Goal: Task Accomplishment & Management: Use online tool/utility

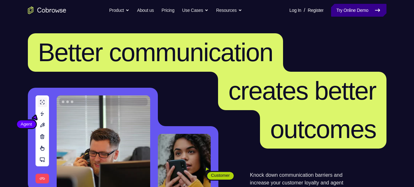
click at [360, 7] on link "Try Online Demo" at bounding box center [358, 10] width 55 height 13
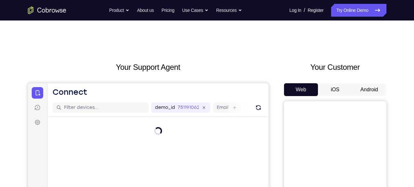
click at [363, 90] on button "Android" at bounding box center [369, 89] width 34 height 13
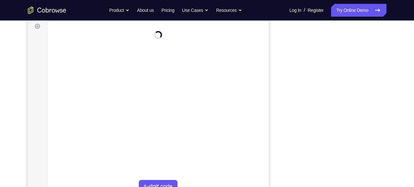
scroll to position [57, 0]
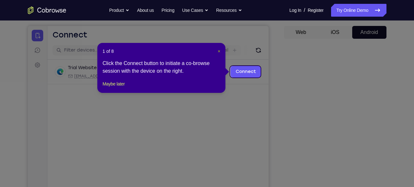
click at [219, 50] on span "×" at bounding box center [219, 51] width 3 height 5
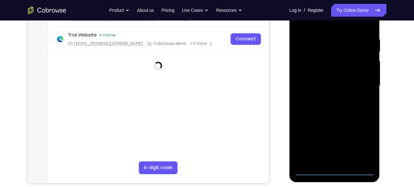
scroll to position [126, 0]
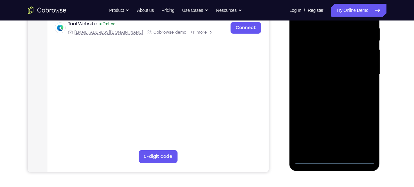
click at [335, 159] on div at bounding box center [334, 74] width 81 height 179
click at [364, 134] on div at bounding box center [334, 74] width 81 height 179
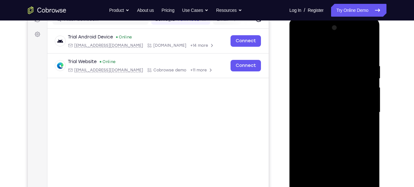
scroll to position [73, 0]
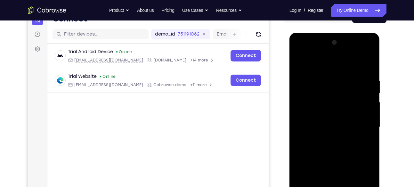
click at [304, 52] on div at bounding box center [334, 126] width 81 height 179
click at [360, 123] on div at bounding box center [334, 126] width 81 height 179
click at [328, 139] on div at bounding box center [334, 126] width 81 height 179
click at [324, 120] on div at bounding box center [334, 126] width 81 height 179
click at [328, 116] on div at bounding box center [334, 126] width 81 height 179
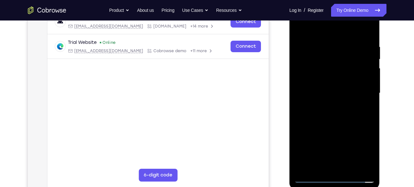
scroll to position [108, 0]
click at [320, 96] on div at bounding box center [334, 92] width 81 height 179
click at [329, 112] on div at bounding box center [334, 92] width 81 height 179
click at [331, 111] on div at bounding box center [334, 92] width 81 height 179
click at [334, 115] on div at bounding box center [334, 92] width 81 height 179
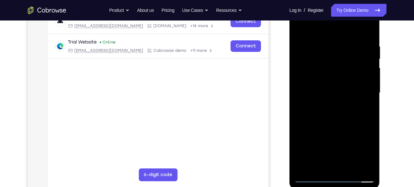
click at [338, 111] on div at bounding box center [334, 92] width 81 height 179
click at [365, 36] on div at bounding box center [334, 92] width 81 height 179
click at [370, 27] on div at bounding box center [334, 92] width 81 height 179
click at [314, 44] on div at bounding box center [334, 92] width 81 height 179
click at [299, 28] on div at bounding box center [334, 92] width 81 height 179
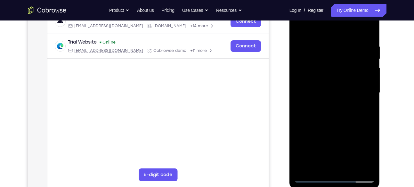
click at [299, 28] on div at bounding box center [334, 92] width 81 height 179
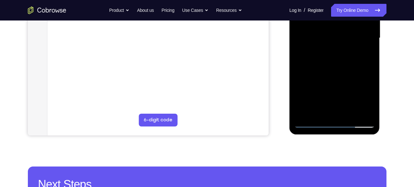
click at [350, 114] on div at bounding box center [334, 37] width 81 height 179
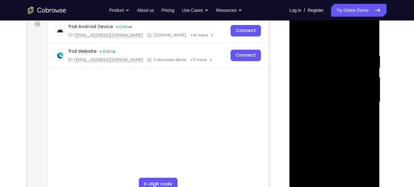
scroll to position [98, 0]
click at [345, 138] on div at bounding box center [334, 102] width 81 height 179
click at [338, 94] on div at bounding box center [334, 102] width 81 height 179
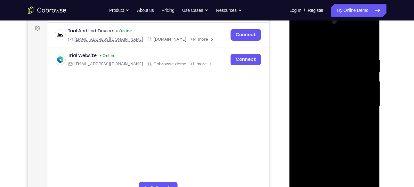
scroll to position [94, 0]
click at [297, 43] on div at bounding box center [334, 106] width 81 height 179
click at [363, 85] on div at bounding box center [334, 106] width 81 height 179
click at [300, 43] on div at bounding box center [334, 106] width 81 height 179
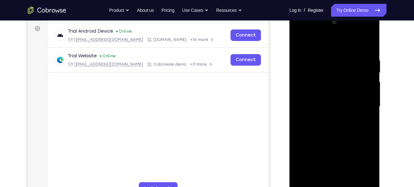
scroll to position [189, 0]
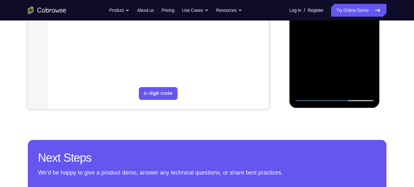
click at [301, 85] on div at bounding box center [334, 11] width 81 height 179
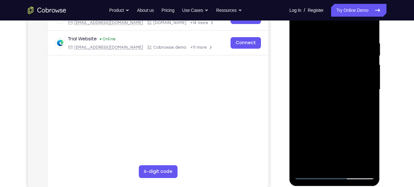
scroll to position [111, 0]
click at [317, 164] on div at bounding box center [334, 89] width 81 height 179
click at [325, 23] on div at bounding box center [334, 89] width 81 height 179
click at [315, 58] on div at bounding box center [334, 89] width 81 height 179
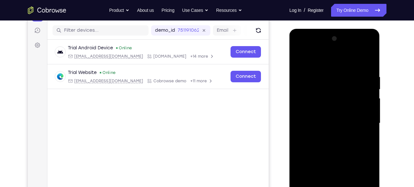
scroll to position [77, 0]
click at [302, 74] on div at bounding box center [334, 122] width 81 height 179
click at [306, 75] on div at bounding box center [334, 122] width 81 height 179
click at [304, 117] on div at bounding box center [334, 122] width 81 height 179
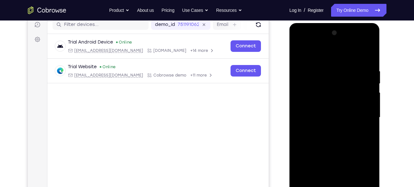
scroll to position [83, 0]
click at [367, 104] on div at bounding box center [334, 117] width 81 height 179
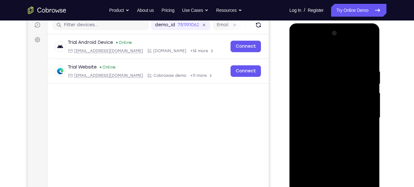
click at [367, 104] on div at bounding box center [334, 117] width 81 height 179
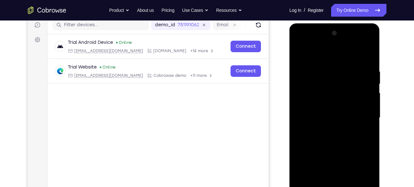
click at [367, 104] on div at bounding box center [334, 117] width 81 height 179
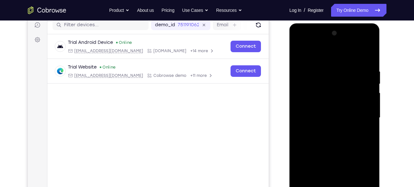
click at [369, 92] on div at bounding box center [334, 117] width 81 height 179
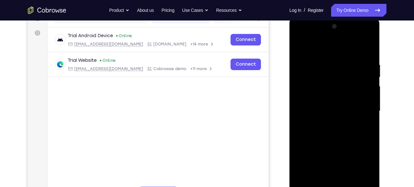
scroll to position [89, 0]
click at [300, 98] on div at bounding box center [334, 111] width 81 height 179
click at [299, 79] on div at bounding box center [334, 111] width 81 height 179
click at [306, 96] on div at bounding box center [334, 111] width 81 height 179
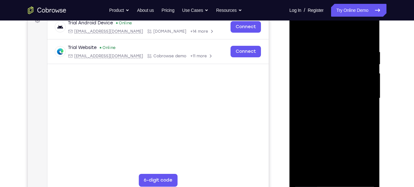
scroll to position [80, 0]
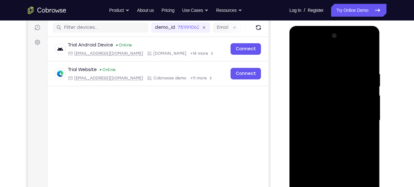
click at [370, 36] on div at bounding box center [334, 120] width 81 height 179
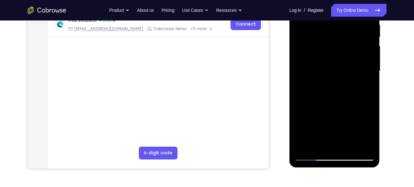
scroll to position [131, 0]
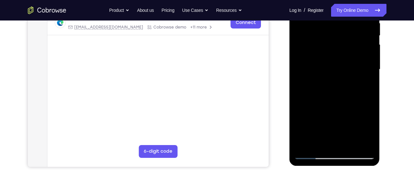
click at [305, 145] on div at bounding box center [334, 69] width 81 height 179
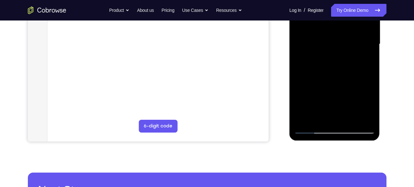
scroll to position [154, 0]
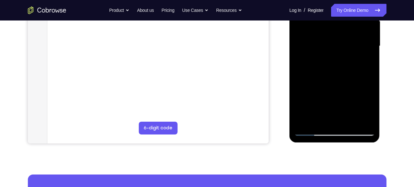
drag, startPoint x: 334, startPoint y: 81, endPoint x: 345, endPoint y: -16, distance: 97.9
click at [345, 0] on div at bounding box center [334, 45] width 81 height 179
drag, startPoint x: 345, startPoint y: 89, endPoint x: 357, endPoint y: -16, distance: 105.4
click at [357, 0] on div at bounding box center [334, 45] width 81 height 179
drag, startPoint x: 355, startPoint y: 96, endPoint x: 353, endPoint y: -16, distance: 112.0
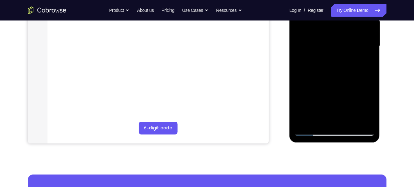
click at [353, 0] on div at bounding box center [334, 45] width 81 height 179
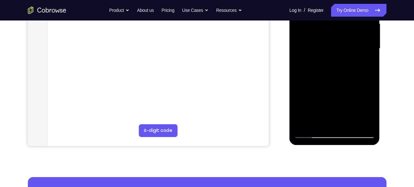
scroll to position [155, 0]
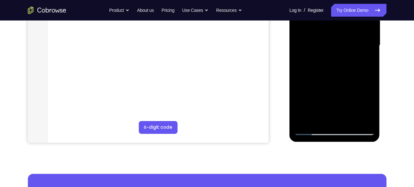
click at [317, 120] on div at bounding box center [334, 45] width 81 height 179
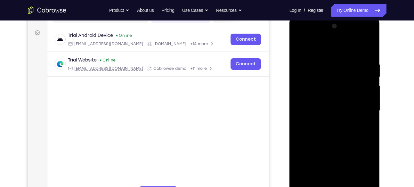
scroll to position [89, 0]
click at [323, 45] on div at bounding box center [334, 110] width 81 height 179
drag, startPoint x: 320, startPoint y: 83, endPoint x: 325, endPoint y: 164, distance: 81.4
click at [325, 164] on div at bounding box center [334, 110] width 81 height 179
drag, startPoint x: 324, startPoint y: 67, endPoint x: 330, endPoint y: 164, distance: 97.5
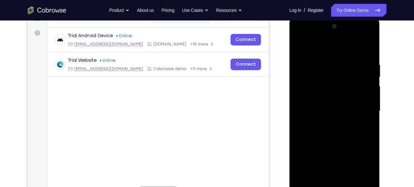
click at [330, 164] on div at bounding box center [334, 110] width 81 height 179
drag, startPoint x: 338, startPoint y: 81, endPoint x: 339, endPoint y: 164, distance: 83.2
click at [339, 164] on div at bounding box center [334, 110] width 81 height 179
click at [317, 99] on div at bounding box center [334, 110] width 81 height 179
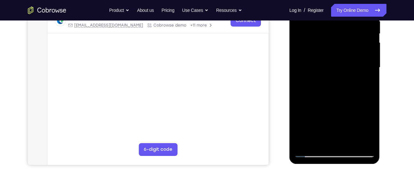
scroll to position [133, 0]
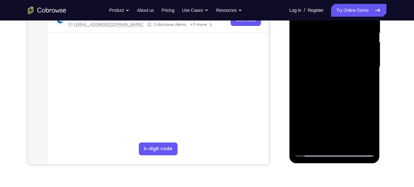
click at [303, 141] on div at bounding box center [334, 66] width 81 height 179
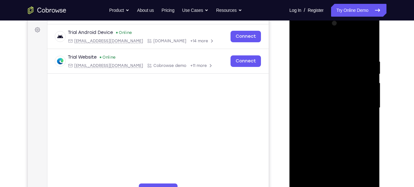
scroll to position [92, 0]
click at [329, 60] on div at bounding box center [334, 108] width 81 height 179
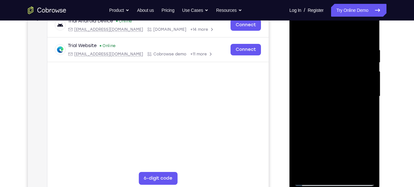
scroll to position [104, 0]
drag, startPoint x: 364, startPoint y: 93, endPoint x: 364, endPoint y: 106, distance: 12.5
click at [364, 106] on div at bounding box center [334, 95] width 81 height 179
click at [358, 107] on div at bounding box center [334, 95] width 81 height 179
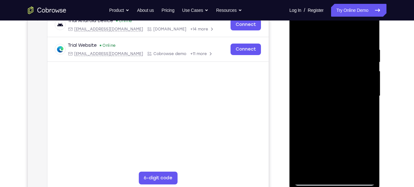
click at [358, 107] on div at bounding box center [334, 95] width 81 height 179
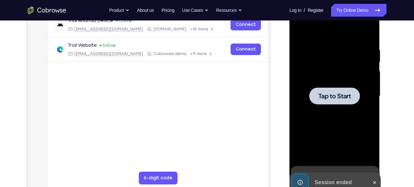
click at [358, 107] on div at bounding box center [334, 95] width 81 height 179
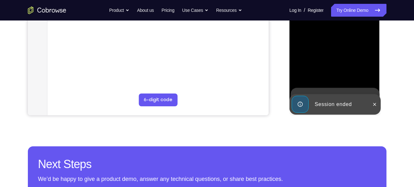
scroll to position [183, 0]
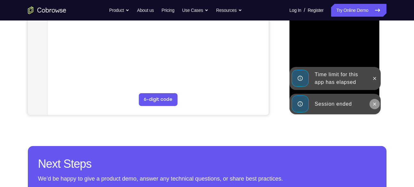
click at [374, 104] on icon at bounding box center [374, 103] width 3 height 3
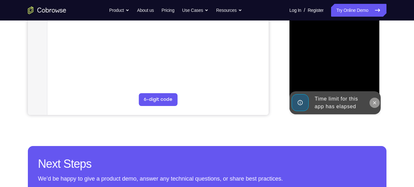
click at [373, 100] on icon at bounding box center [374, 102] width 5 height 5
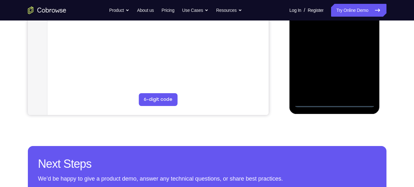
click at [333, 103] on div at bounding box center [334, 17] width 81 height 179
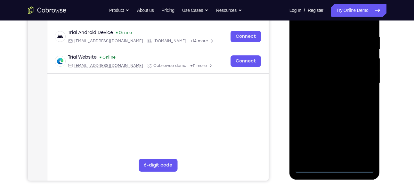
scroll to position [117, 0]
click at [362, 135] on div at bounding box center [334, 83] width 81 height 179
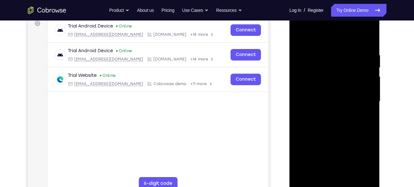
scroll to position [92, 0]
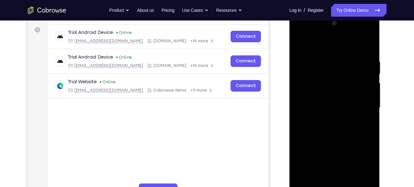
click at [302, 31] on div at bounding box center [334, 107] width 81 height 179
click at [307, 90] on div at bounding box center [334, 107] width 81 height 179
click at [325, 110] on div at bounding box center [334, 107] width 81 height 179
click at [335, 104] on div at bounding box center [334, 107] width 81 height 179
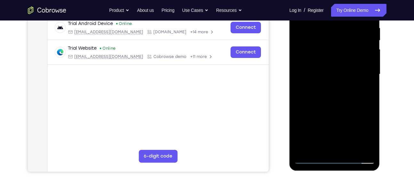
scroll to position [125, 0]
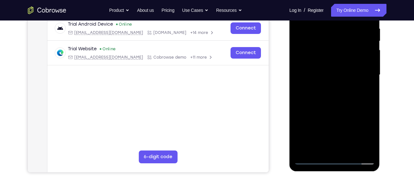
click at [329, 83] on div at bounding box center [334, 74] width 81 height 179
click at [316, 76] on div at bounding box center [334, 74] width 81 height 179
drag, startPoint x: 338, startPoint y: 56, endPoint x: 340, endPoint y: 27, distance: 28.6
click at [340, 27] on div at bounding box center [334, 74] width 81 height 179
click at [333, 86] on div at bounding box center [334, 74] width 81 height 179
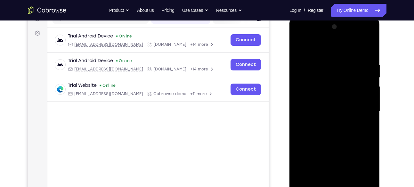
scroll to position [87, 0]
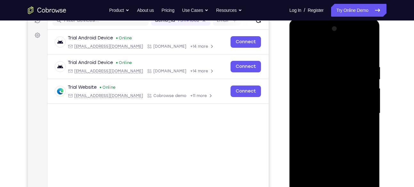
click at [318, 57] on div at bounding box center [334, 113] width 81 height 179
click at [317, 93] on div at bounding box center [334, 113] width 81 height 179
click at [307, 90] on div at bounding box center [334, 113] width 81 height 179
drag, startPoint x: 348, startPoint y: 97, endPoint x: 340, endPoint y: 28, distance: 69.9
click at [340, 28] on div at bounding box center [334, 113] width 81 height 179
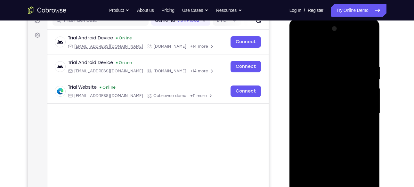
drag, startPoint x: 350, startPoint y: 76, endPoint x: 346, endPoint y: 164, distance: 88.4
click at [346, 164] on div at bounding box center [334, 113] width 81 height 179
click at [312, 71] on div at bounding box center [334, 113] width 81 height 179
click at [371, 52] on div at bounding box center [334, 113] width 81 height 179
click at [308, 81] on div at bounding box center [334, 113] width 81 height 179
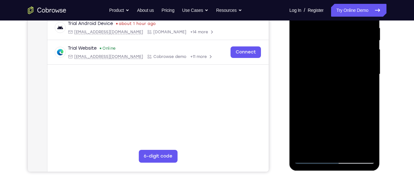
scroll to position [128, 0]
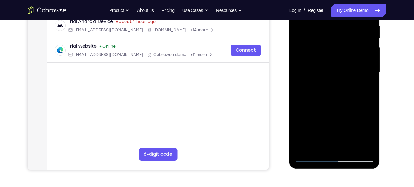
click at [317, 144] on div at bounding box center [334, 72] width 81 height 179
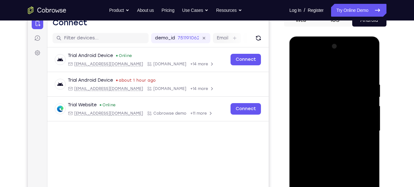
click at [369, 68] on div at bounding box center [334, 130] width 81 height 179
click at [308, 83] on div at bounding box center [334, 130] width 81 height 179
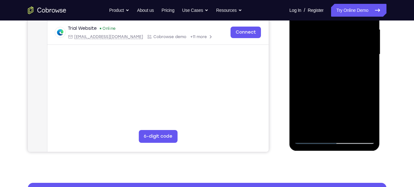
click at [314, 116] on div at bounding box center [334, 54] width 81 height 179
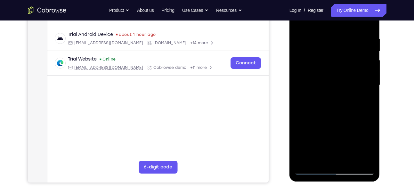
scroll to position [103, 0]
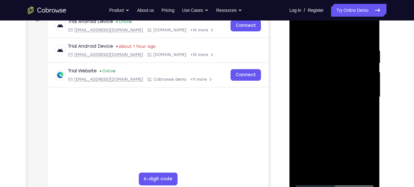
click at [300, 31] on div at bounding box center [334, 96] width 81 height 179
drag, startPoint x: 354, startPoint y: 124, endPoint x: 342, endPoint y: 26, distance: 98.0
click at [342, 26] on div at bounding box center [334, 96] width 81 height 179
click at [307, 120] on div at bounding box center [334, 96] width 81 height 179
click at [371, 32] on div at bounding box center [334, 96] width 81 height 179
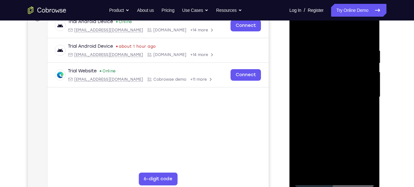
click at [370, 38] on div at bounding box center [334, 96] width 81 height 179
click at [324, 108] on div at bounding box center [334, 96] width 81 height 179
click at [371, 36] on div at bounding box center [334, 96] width 81 height 179
click at [342, 115] on div at bounding box center [334, 96] width 81 height 179
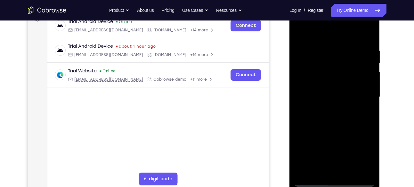
click at [370, 36] on div at bounding box center [334, 96] width 81 height 179
drag, startPoint x: 356, startPoint y: 132, endPoint x: 353, endPoint y: 22, distance: 109.8
click at [353, 22] on div at bounding box center [334, 96] width 81 height 179
drag, startPoint x: 352, startPoint y: 129, endPoint x: 355, endPoint y: 51, distance: 77.8
click at [355, 51] on div at bounding box center [334, 96] width 81 height 179
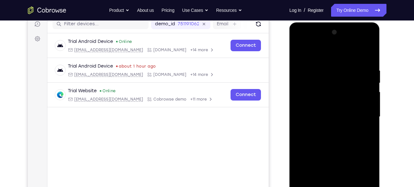
scroll to position [83, 0]
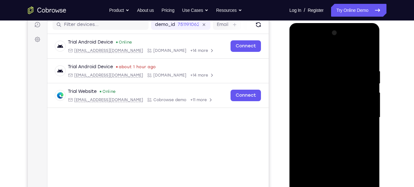
click at [299, 50] on div at bounding box center [334, 117] width 81 height 179
click at [356, 51] on div at bounding box center [334, 117] width 81 height 179
click at [333, 80] on div at bounding box center [334, 117] width 81 height 179
click at [302, 54] on div at bounding box center [334, 117] width 81 height 179
click at [302, 52] on div at bounding box center [334, 117] width 81 height 179
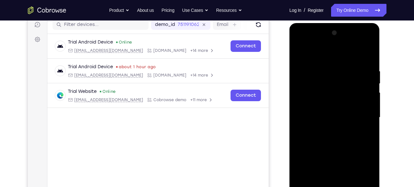
click at [368, 40] on div at bounding box center [334, 117] width 81 height 179
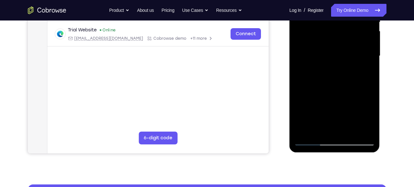
scroll to position [145, 0]
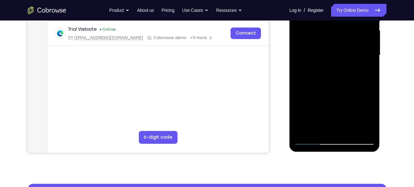
click at [349, 103] on div at bounding box center [334, 55] width 81 height 179
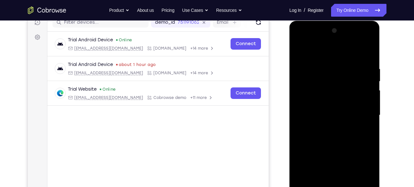
scroll to position [82, 0]
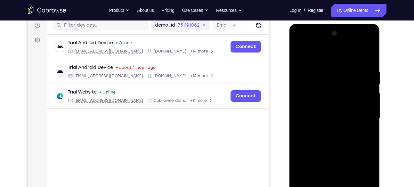
click at [339, 127] on div at bounding box center [334, 117] width 81 height 179
drag, startPoint x: 330, startPoint y: 76, endPoint x: 329, endPoint y: 177, distance: 100.8
click at [329, 177] on div at bounding box center [334, 117] width 81 height 179
click at [364, 51] on div at bounding box center [334, 117] width 81 height 179
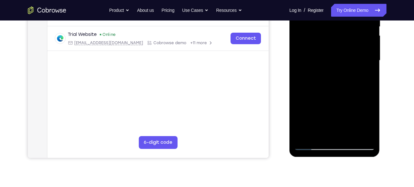
scroll to position [142, 0]
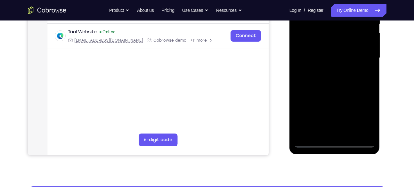
click at [335, 107] on div at bounding box center [334, 57] width 81 height 179
click at [340, 78] on div at bounding box center [334, 57] width 81 height 179
click at [357, 73] on div at bounding box center [334, 57] width 81 height 179
click at [314, 67] on div at bounding box center [334, 57] width 81 height 179
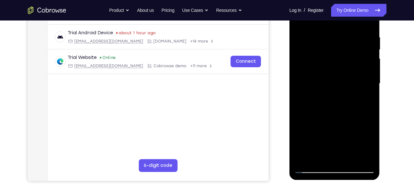
scroll to position [109, 0]
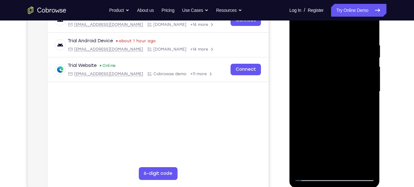
click at [356, 39] on div at bounding box center [334, 91] width 81 height 179
drag, startPoint x: 326, startPoint y: 90, endPoint x: 389, endPoint y: 79, distance: 64.0
click at [381, 79] on html "Online web based iOS Simulators and Android Emulators. Run iPhone, iPad, Mobile…" at bounding box center [334, 93] width 91 height 192
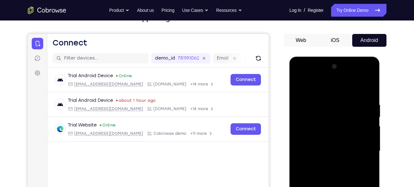
scroll to position [49, 0]
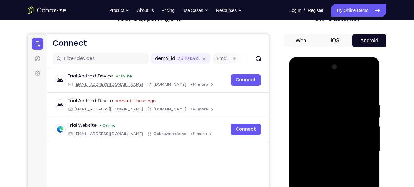
click at [368, 76] on div at bounding box center [334, 151] width 81 height 179
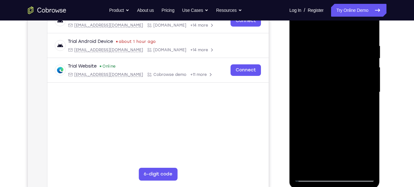
scroll to position [111, 0]
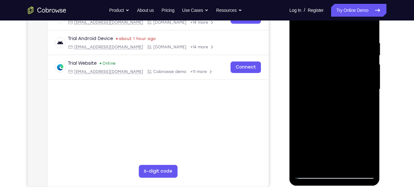
click at [355, 138] on div at bounding box center [334, 89] width 81 height 179
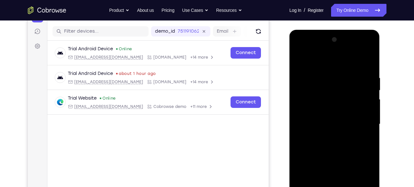
scroll to position [81, 0]
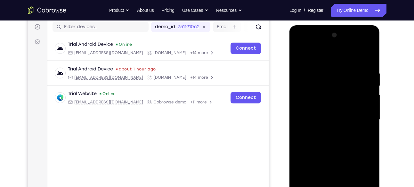
click at [372, 110] on div at bounding box center [334, 119] width 81 height 179
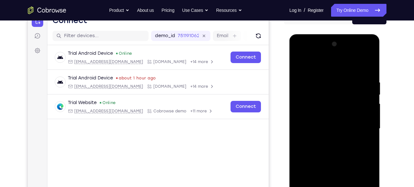
scroll to position [71, 0]
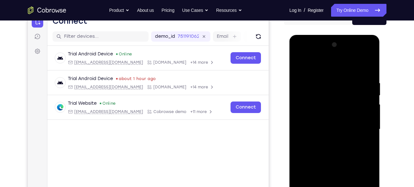
click at [370, 67] on div at bounding box center [334, 129] width 81 height 179
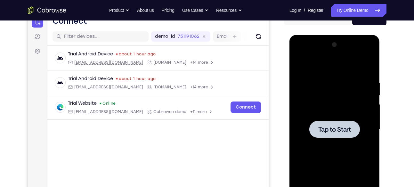
click at [322, 99] on div at bounding box center [334, 129] width 81 height 179
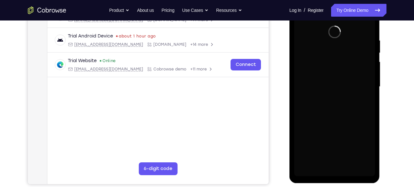
scroll to position [116, 0]
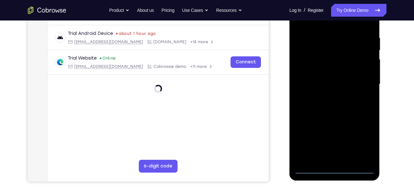
click at [334, 168] on div at bounding box center [334, 84] width 81 height 179
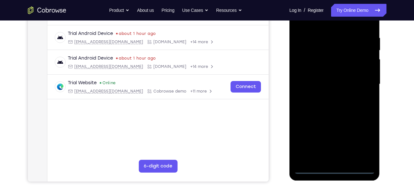
click at [362, 140] on div at bounding box center [334, 84] width 81 height 179
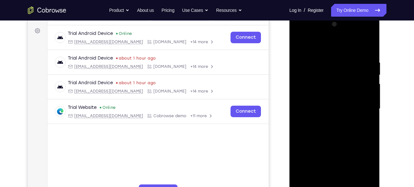
click at [301, 34] on div at bounding box center [334, 108] width 81 height 179
click at [309, 90] on div at bounding box center [334, 108] width 81 height 179
click at [332, 113] on div at bounding box center [334, 108] width 81 height 179
click at [340, 103] on div at bounding box center [334, 108] width 81 height 179
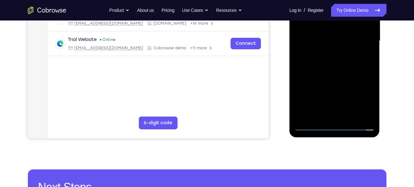
scroll to position [157, 0]
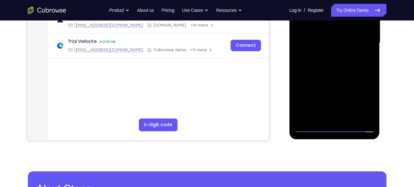
click at [335, 47] on div at bounding box center [334, 42] width 81 height 179
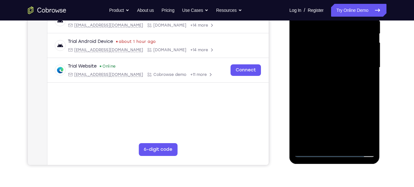
scroll to position [133, 0]
click at [339, 109] on div at bounding box center [334, 67] width 81 height 179
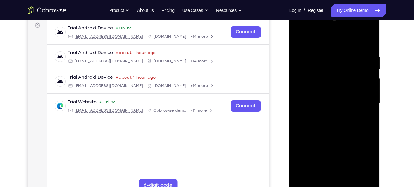
click at [322, 88] on div at bounding box center [334, 103] width 81 height 179
drag, startPoint x: 327, startPoint y: 137, endPoint x: 324, endPoint y: 45, distance: 92.6
click at [324, 45] on div at bounding box center [334, 103] width 81 height 179
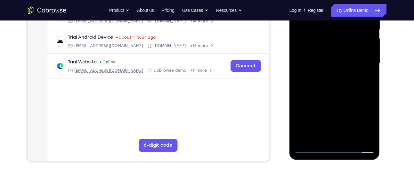
click at [328, 138] on div at bounding box center [334, 63] width 81 height 179
click at [314, 51] on div at bounding box center [334, 63] width 81 height 179
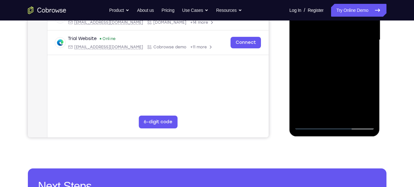
scroll to position [161, 0]
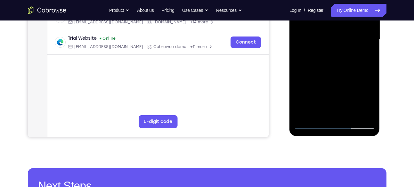
click at [326, 48] on div at bounding box center [334, 39] width 81 height 179
click at [337, 48] on div at bounding box center [334, 39] width 81 height 179
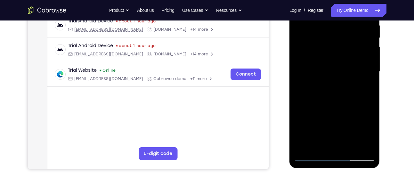
scroll to position [128, 0]
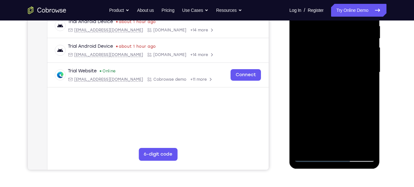
click at [330, 84] on div at bounding box center [334, 72] width 81 height 179
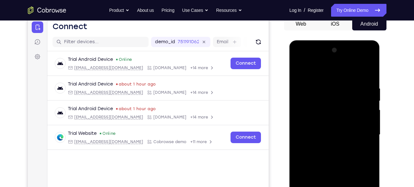
scroll to position [65, 0]
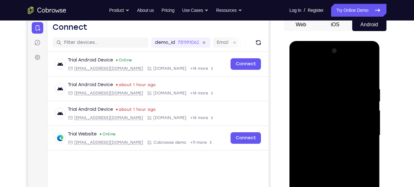
click at [360, 72] on div at bounding box center [334, 135] width 81 height 179
click at [319, 90] on div at bounding box center [334, 135] width 81 height 179
drag, startPoint x: 346, startPoint y: 123, endPoint x: 345, endPoint y: 29, distance: 94.4
click at [345, 41] on html "Online web based iOS Simulators and Android Emulators. Run iPhone, iPad, Mobile…" at bounding box center [334, 137] width 91 height 192
drag, startPoint x: 338, startPoint y: 119, endPoint x: 342, endPoint y: 33, distance: 86.8
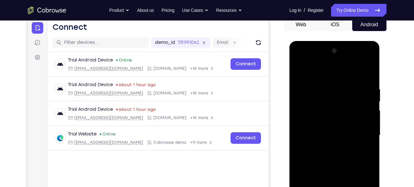
click at [342, 41] on html "Online web based iOS Simulators and Android Emulators. Run iPhone, iPad, Mobile…" at bounding box center [334, 137] width 91 height 192
drag, startPoint x: 339, startPoint y: 115, endPoint x: 344, endPoint y: 10, distance: 105.4
click at [344, 41] on html "Online web based iOS Simulators and Android Emulators. Run iPhone, iPad, Mobile…" at bounding box center [334, 137] width 91 height 192
drag, startPoint x: 338, startPoint y: 122, endPoint x: 335, endPoint y: 85, distance: 36.9
click at [335, 85] on div at bounding box center [334, 135] width 81 height 179
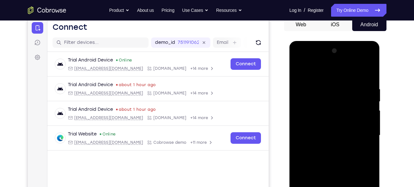
drag, startPoint x: 343, startPoint y: 127, endPoint x: 343, endPoint y: 39, distance: 87.7
click at [343, 41] on html "Online web based iOS Simulators and Android Emulators. Run iPhone, iPad, Mobile…" at bounding box center [334, 137] width 91 height 192
drag, startPoint x: 347, startPoint y: 115, endPoint x: 341, endPoint y: 60, distance: 54.7
click at [341, 60] on div at bounding box center [334, 135] width 81 height 179
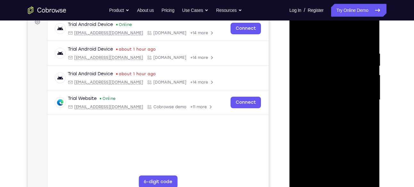
scroll to position [101, 0]
drag, startPoint x: 351, startPoint y: 119, endPoint x: 347, endPoint y: 59, distance: 60.3
click at [347, 59] on div at bounding box center [334, 99] width 81 height 179
drag, startPoint x: 342, startPoint y: 103, endPoint x: 339, endPoint y: 55, distance: 47.8
click at [339, 55] on div at bounding box center [334, 99] width 81 height 179
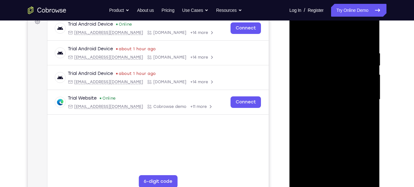
click at [297, 35] on div at bounding box center [334, 99] width 81 height 179
click at [317, 64] on div at bounding box center [334, 99] width 81 height 179
drag, startPoint x: 340, startPoint y: 137, endPoint x: 343, endPoint y: 4, distance: 133.2
click at [343, 5] on html "Online web based iOS Simulators and Android Emulators. Run iPhone, iPad, Mobile…" at bounding box center [334, 101] width 91 height 192
drag, startPoint x: 349, startPoint y: 121, endPoint x: 349, endPoint y: 80, distance: 41.6
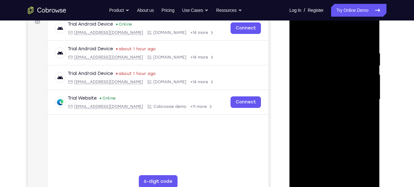
click at [349, 80] on div at bounding box center [334, 99] width 81 height 179
drag, startPoint x: 346, startPoint y: 116, endPoint x: 343, endPoint y: 48, distance: 67.6
click at [343, 48] on div at bounding box center [334, 99] width 81 height 179
drag, startPoint x: 348, startPoint y: 119, endPoint x: 348, endPoint y: 61, distance: 58.2
click at [348, 61] on div at bounding box center [334, 99] width 81 height 179
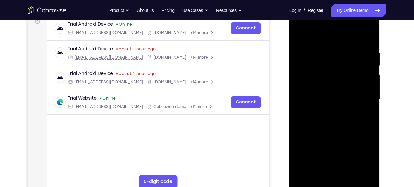
drag, startPoint x: 345, startPoint y: 122, endPoint x: 340, endPoint y: 52, distance: 70.9
click at [340, 52] on div at bounding box center [334, 99] width 81 height 179
drag, startPoint x: 343, startPoint y: 109, endPoint x: 346, endPoint y: 3, distance: 106.3
click at [346, 5] on html "Online web based iOS Simulators and Android Emulators. Run iPhone, iPad, Mobile…" at bounding box center [334, 101] width 91 height 192
drag, startPoint x: 340, startPoint y: 129, endPoint x: 344, endPoint y: 13, distance: 115.9
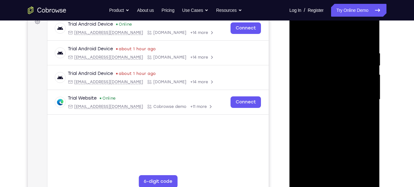
click at [344, 13] on div at bounding box center [334, 99] width 81 height 179
drag, startPoint x: 339, startPoint y: 121, endPoint x: 330, endPoint y: 44, distance: 77.6
click at [330, 44] on div at bounding box center [334, 99] width 81 height 179
drag, startPoint x: 348, startPoint y: 144, endPoint x: 349, endPoint y: 61, distance: 82.9
click at [349, 61] on div at bounding box center [334, 99] width 81 height 179
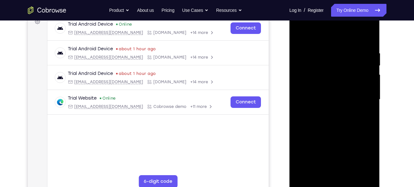
drag, startPoint x: 344, startPoint y: 52, endPoint x: 344, endPoint y: 73, distance: 21.8
click at [344, 73] on div at bounding box center [334, 99] width 81 height 179
click at [358, 114] on div at bounding box center [334, 99] width 81 height 179
drag, startPoint x: 345, startPoint y: 136, endPoint x: 336, endPoint y: 53, distance: 83.1
click at [336, 53] on div at bounding box center [334, 99] width 81 height 179
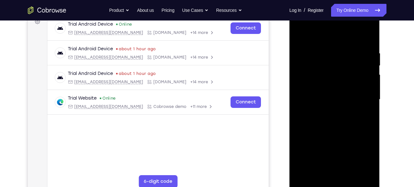
scroll to position [123, 0]
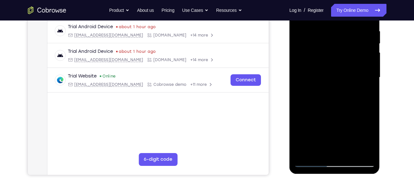
click at [303, 80] on div at bounding box center [334, 77] width 81 height 179
drag, startPoint x: 344, startPoint y: 104, endPoint x: 337, endPoint y: 21, distance: 82.8
click at [337, 21] on div at bounding box center [334, 77] width 81 height 179
drag, startPoint x: 342, startPoint y: 96, endPoint x: 630, endPoint y: 2, distance: 302.8
click at [341, 19] on div at bounding box center [334, 77] width 81 height 179
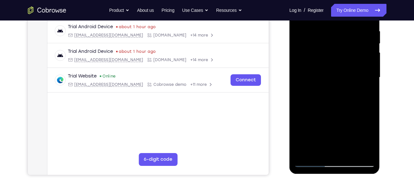
drag, startPoint x: 345, startPoint y: 122, endPoint x: 348, endPoint y: 50, distance: 72.1
click at [348, 50] on div at bounding box center [334, 77] width 81 height 179
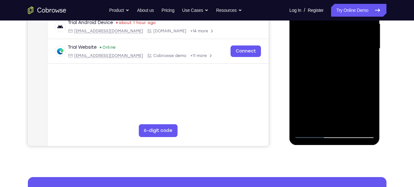
scroll to position [153, 0]
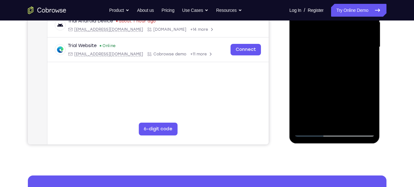
drag, startPoint x: 336, startPoint y: 97, endPoint x: 339, endPoint y: 23, distance: 73.7
click at [339, 23] on div at bounding box center [334, 46] width 81 height 179
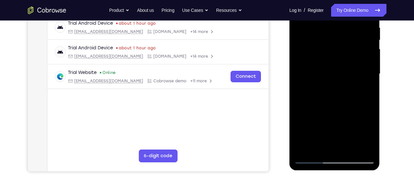
scroll to position [87, 0]
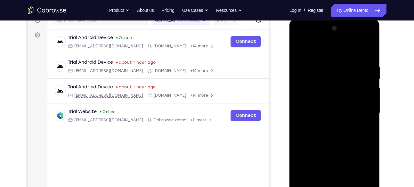
click at [300, 50] on div at bounding box center [334, 112] width 81 height 179
click at [298, 46] on div at bounding box center [334, 112] width 81 height 179
drag, startPoint x: 334, startPoint y: 118, endPoint x: 331, endPoint y: 32, distance: 86.5
click at [331, 32] on div at bounding box center [334, 112] width 81 height 179
click at [356, 105] on div at bounding box center [334, 112] width 81 height 179
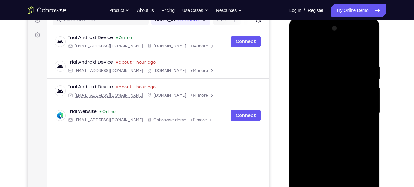
drag, startPoint x: 347, startPoint y: 94, endPoint x: 339, endPoint y: 45, distance: 49.7
click at [339, 45] on div at bounding box center [334, 112] width 81 height 179
drag, startPoint x: 352, startPoint y: 118, endPoint x: 348, endPoint y: 52, distance: 66.4
click at [348, 52] on div at bounding box center [334, 112] width 81 height 179
drag, startPoint x: 354, startPoint y: 120, endPoint x: 343, endPoint y: 67, distance: 54.3
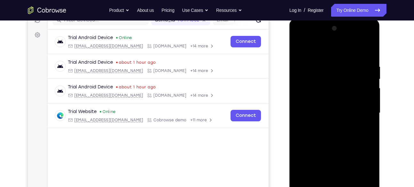
click at [343, 67] on div at bounding box center [334, 112] width 81 height 179
drag, startPoint x: 346, startPoint y: 115, endPoint x: 345, endPoint y: 54, distance: 60.8
click at [345, 54] on div at bounding box center [334, 112] width 81 height 179
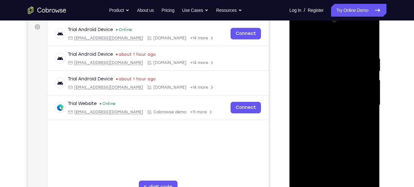
scroll to position [94, 0]
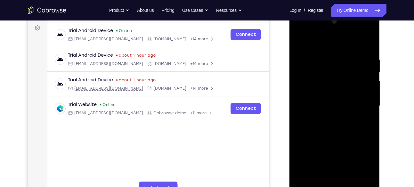
click at [298, 39] on div at bounding box center [334, 105] width 81 height 179
drag, startPoint x: 340, startPoint y: 128, endPoint x: 336, endPoint y: 63, distance: 64.8
click at [336, 63] on div at bounding box center [334, 105] width 81 height 179
drag, startPoint x: 334, startPoint y: 107, endPoint x: 337, endPoint y: 35, distance: 72.4
click at [337, 35] on div at bounding box center [334, 105] width 81 height 179
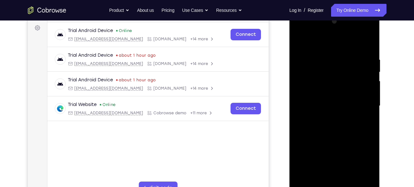
drag, startPoint x: 342, startPoint y: 116, endPoint x: 348, endPoint y: 40, distance: 76.4
click at [348, 40] on div at bounding box center [334, 105] width 81 height 179
drag, startPoint x: 341, startPoint y: 107, endPoint x: 342, endPoint y: 38, distance: 69.5
click at [342, 38] on div at bounding box center [334, 105] width 81 height 179
click at [354, 60] on div at bounding box center [334, 105] width 81 height 179
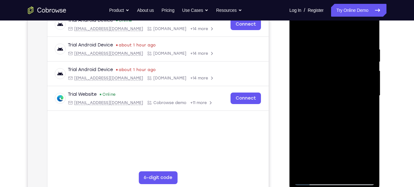
scroll to position [151, 0]
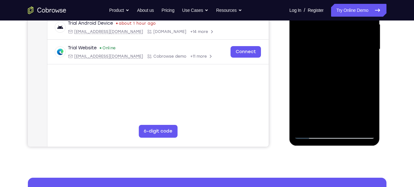
drag, startPoint x: 352, startPoint y: 100, endPoint x: 349, endPoint y: 14, distance: 85.5
click at [349, 14] on div at bounding box center [334, 49] width 81 height 179
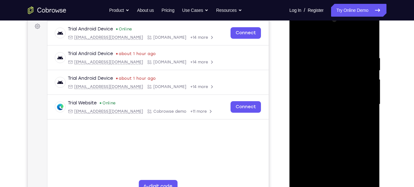
scroll to position [94, 0]
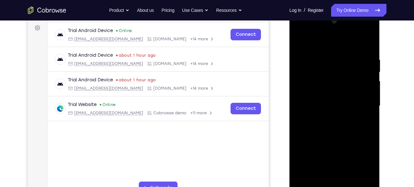
click at [299, 41] on div at bounding box center [334, 105] width 81 height 179
drag, startPoint x: 336, startPoint y: 117, endPoint x: 334, endPoint y: 52, distance: 65.0
click at [334, 52] on div at bounding box center [334, 105] width 81 height 179
drag, startPoint x: 338, startPoint y: 96, endPoint x: 340, endPoint y: 3, distance: 93.5
click at [340, 12] on html "Online web based iOS Simulators and Android Emulators. Run iPhone, iPad, Mobile…" at bounding box center [334, 108] width 91 height 192
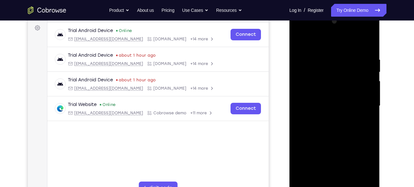
drag, startPoint x: 341, startPoint y: 108, endPoint x: 334, endPoint y: 52, distance: 56.2
click at [334, 52] on div at bounding box center [334, 105] width 81 height 179
drag, startPoint x: 341, startPoint y: 83, endPoint x: 342, endPoint y: 66, distance: 17.0
click at [342, 66] on div at bounding box center [334, 105] width 81 height 179
drag, startPoint x: 344, startPoint y: 122, endPoint x: 350, endPoint y: 56, distance: 66.2
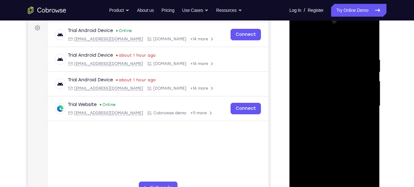
click at [350, 56] on div at bounding box center [334, 105] width 81 height 179
drag, startPoint x: 354, startPoint y: 130, endPoint x: 353, endPoint y: 60, distance: 70.1
click at [353, 60] on div at bounding box center [334, 105] width 81 height 179
drag, startPoint x: 346, startPoint y: 130, endPoint x: 344, endPoint y: 90, distance: 40.0
click at [344, 90] on div at bounding box center [334, 105] width 81 height 179
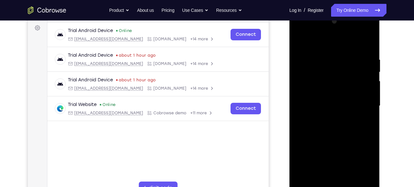
drag, startPoint x: 351, startPoint y: 122, endPoint x: 343, endPoint y: 62, distance: 60.5
click at [343, 62] on div at bounding box center [334, 105] width 81 height 179
click at [343, 69] on div at bounding box center [334, 105] width 81 height 179
click at [356, 109] on div at bounding box center [334, 105] width 81 height 179
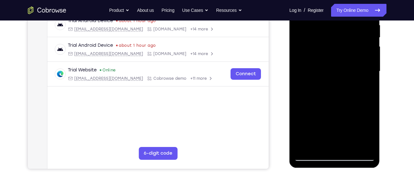
scroll to position [136, 0]
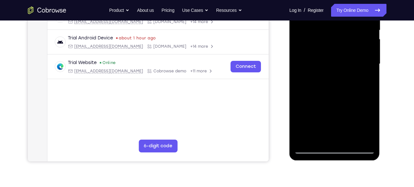
click at [360, 85] on div at bounding box center [334, 63] width 81 height 179
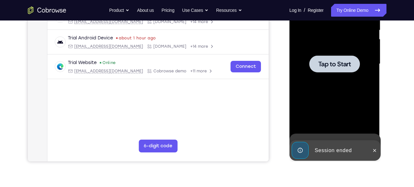
drag, startPoint x: 352, startPoint y: 112, endPoint x: 344, endPoint y: 53, distance: 58.8
click at [328, 61] on span "Tap to Start" at bounding box center [334, 64] width 33 height 6
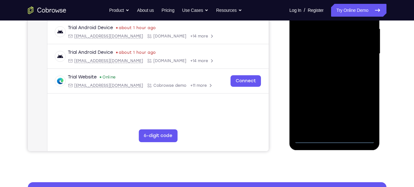
scroll to position [148, 0]
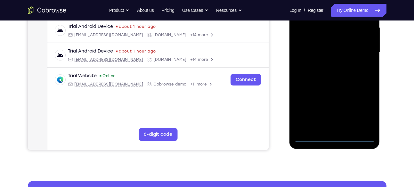
click at [335, 135] on div at bounding box center [334, 52] width 81 height 179
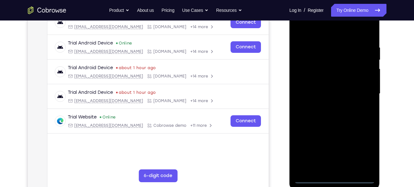
scroll to position [106, 0]
click at [362, 148] on div at bounding box center [334, 93] width 81 height 179
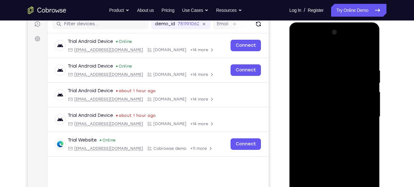
scroll to position [83, 0]
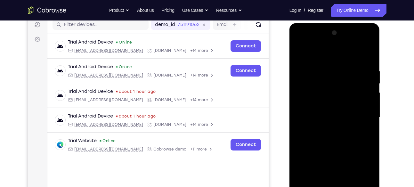
click at [304, 43] on div at bounding box center [334, 117] width 81 height 179
click at [305, 100] on div at bounding box center [334, 117] width 81 height 179
click at [315, 114] on div at bounding box center [334, 117] width 81 height 179
click at [343, 112] on div at bounding box center [334, 117] width 81 height 179
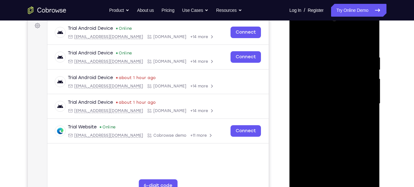
scroll to position [97, 0]
click at [331, 112] on div at bounding box center [334, 103] width 81 height 179
click at [336, 145] on div at bounding box center [334, 103] width 81 height 179
click at [331, 90] on div at bounding box center [334, 103] width 81 height 179
drag, startPoint x: 337, startPoint y: 131, endPoint x: 325, endPoint y: 55, distance: 76.5
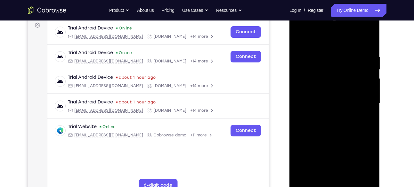
click at [325, 55] on div at bounding box center [334, 103] width 81 height 179
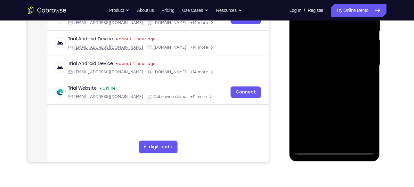
scroll to position [136, 0]
click at [336, 136] on div at bounding box center [334, 64] width 81 height 179
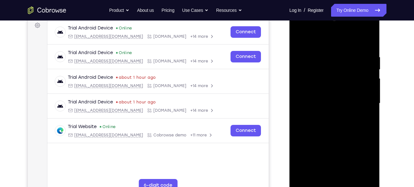
click at [323, 91] on div at bounding box center [334, 103] width 81 height 179
click at [327, 92] on div at bounding box center [334, 103] width 81 height 179
click at [330, 117] on div at bounding box center [334, 103] width 81 height 179
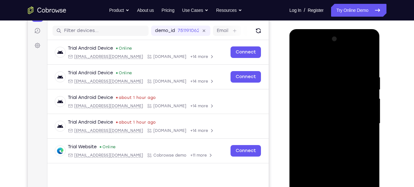
scroll to position [60, 0]
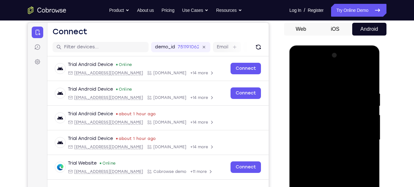
click at [359, 74] on div at bounding box center [334, 139] width 81 height 179
click at [317, 114] on div at bounding box center [334, 139] width 81 height 179
drag, startPoint x: 338, startPoint y: 158, endPoint x: 337, endPoint y: 22, distance: 135.4
click at [337, 45] on html "Online web based iOS Simulators and Android Emulators. Run iPhone, iPad, Mobile…" at bounding box center [334, 141] width 91 height 192
drag, startPoint x: 354, startPoint y: 110, endPoint x: 353, endPoint y: 203, distance: 92.5
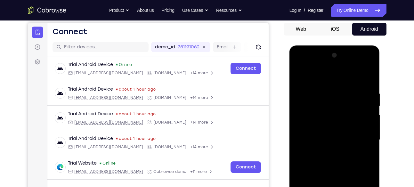
click at [353, 187] on div at bounding box center [334, 139] width 81 height 179
drag, startPoint x: 341, startPoint y: 99, endPoint x: 316, endPoint y: 203, distance: 106.9
click at [316, 187] on div at bounding box center [334, 139] width 81 height 179
drag, startPoint x: 338, startPoint y: 105, endPoint x: 330, endPoint y: 203, distance: 97.9
click at [330, 187] on div at bounding box center [334, 139] width 81 height 179
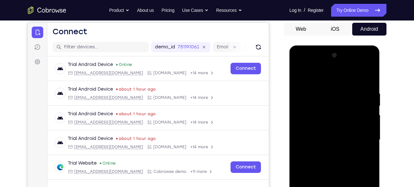
drag, startPoint x: 345, startPoint y: 92, endPoint x: 323, endPoint y: 203, distance: 113.2
click at [323, 187] on div at bounding box center [334, 139] width 81 height 179
drag, startPoint x: 335, startPoint y: 116, endPoint x: 324, endPoint y: 203, distance: 88.0
click at [324, 187] on div at bounding box center [334, 139] width 81 height 179
drag, startPoint x: 349, startPoint y: 171, endPoint x: 340, endPoint y: 54, distance: 117.1
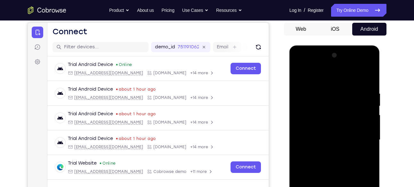
click at [340, 54] on div at bounding box center [334, 139] width 81 height 179
drag, startPoint x: 349, startPoint y: 150, endPoint x: 341, endPoint y: 43, distance: 107.8
click at [341, 45] on html "Online web based iOS Simulators and Android Emulators. Run iPhone, iPad, Mobile…" at bounding box center [334, 141] width 91 height 192
drag, startPoint x: 345, startPoint y: 159, endPoint x: 354, endPoint y: 43, distance: 116.9
click at [354, 45] on html "Online web based iOS Simulators and Android Emulators. Run iPhone, iPad, Mobile…" at bounding box center [334, 141] width 91 height 192
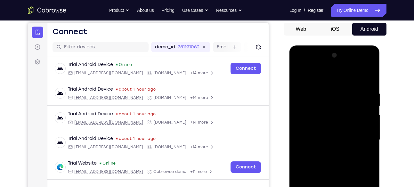
drag, startPoint x: 347, startPoint y: 160, endPoint x: 342, endPoint y: 43, distance: 117.2
click at [342, 45] on html "Online web based iOS Simulators and Android Emulators. Run iPhone, iPad, Mobile…" at bounding box center [334, 141] width 91 height 192
drag, startPoint x: 351, startPoint y: 158, endPoint x: 337, endPoint y: 59, distance: 99.6
click at [337, 59] on div at bounding box center [334, 139] width 81 height 179
drag, startPoint x: 342, startPoint y: 145, endPoint x: 331, endPoint y: 43, distance: 103.0
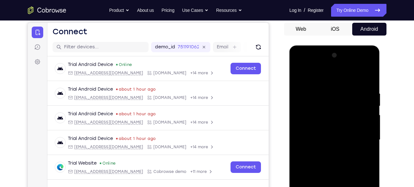
click at [331, 45] on html "Online web based iOS Simulators and Android Emulators. Run iPhone, iPad, Mobile…" at bounding box center [334, 141] width 91 height 192
drag, startPoint x: 346, startPoint y: 157, endPoint x: 344, endPoint y: 101, distance: 56.1
click at [344, 101] on div at bounding box center [334, 139] width 81 height 179
click at [363, 153] on div at bounding box center [334, 139] width 81 height 179
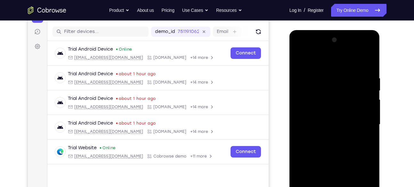
scroll to position [83, 0]
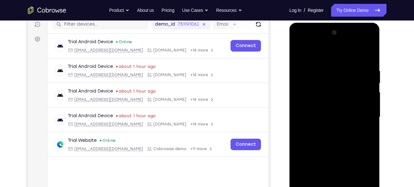
drag, startPoint x: 354, startPoint y: 158, endPoint x: 347, endPoint y: 106, distance: 53.0
click at [347, 106] on div at bounding box center [334, 117] width 81 height 179
click at [331, 136] on div at bounding box center [334, 117] width 81 height 179
click at [349, 142] on div at bounding box center [334, 117] width 81 height 179
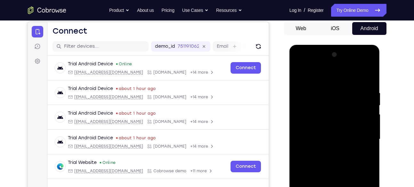
scroll to position [63, 0]
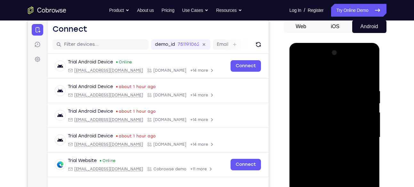
click at [297, 70] on div at bounding box center [334, 137] width 81 height 179
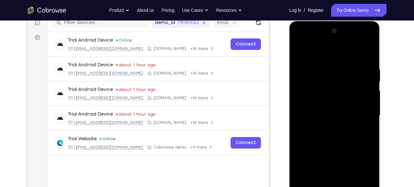
scroll to position [88, 0]
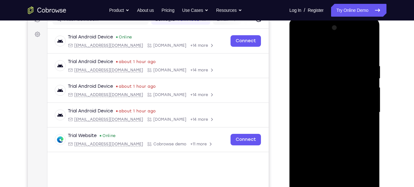
click at [359, 166] on div at bounding box center [334, 112] width 81 height 179
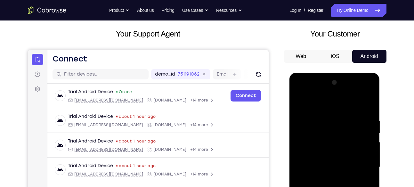
scroll to position [31, 0]
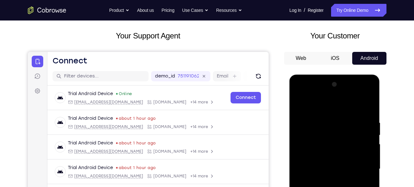
click at [299, 105] on div at bounding box center [334, 168] width 81 height 179
drag, startPoint x: 345, startPoint y: 166, endPoint x: 344, endPoint y: 82, distance: 84.2
click at [344, 82] on div at bounding box center [334, 168] width 81 height 179
drag, startPoint x: 354, startPoint y: 165, endPoint x: 352, endPoint y: 89, distance: 76.2
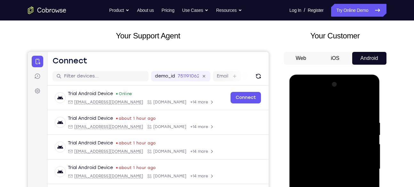
click at [352, 89] on div at bounding box center [334, 168] width 81 height 179
drag, startPoint x: 356, startPoint y: 152, endPoint x: 356, endPoint y: 57, distance: 95.4
click at [356, 75] on html "Online web based iOS Simulators and Android Emulators. Run iPhone, iPad, Mobile…" at bounding box center [334, 171] width 91 height 192
click at [298, 102] on div at bounding box center [334, 168] width 81 height 179
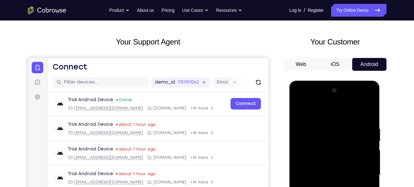
scroll to position [24, 0]
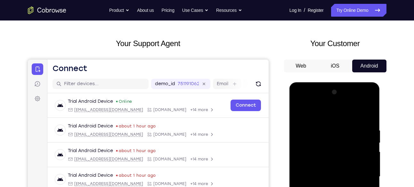
click at [298, 110] on div at bounding box center [334, 176] width 81 height 179
click at [337, 162] on div at bounding box center [334, 176] width 81 height 179
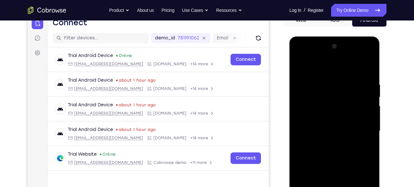
click at [371, 136] on div at bounding box center [334, 130] width 81 height 179
click at [368, 135] on div at bounding box center [334, 130] width 81 height 179
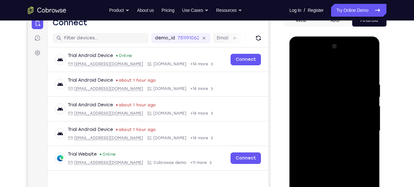
click at [368, 135] on div at bounding box center [334, 130] width 81 height 179
click at [370, 69] on div at bounding box center [334, 130] width 81 height 179
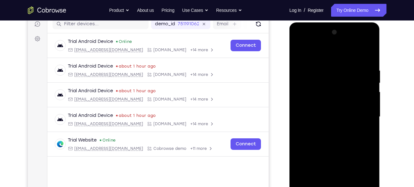
scroll to position [72, 0]
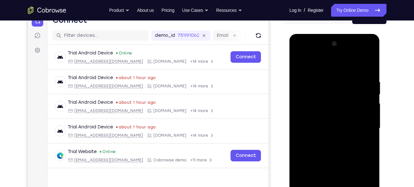
click at [368, 66] on div at bounding box center [334, 128] width 81 height 179
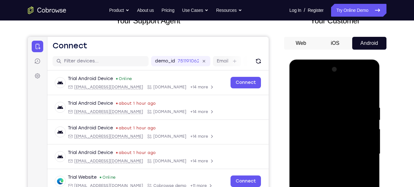
scroll to position [39, 0]
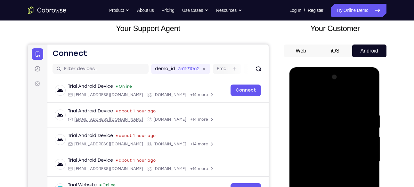
click at [370, 85] on div at bounding box center [334, 161] width 81 height 179
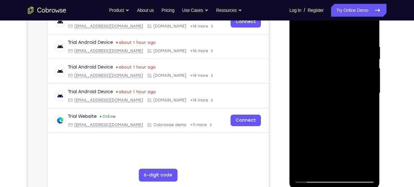
scroll to position [108, 0]
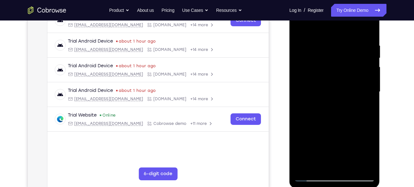
click at [349, 140] on div at bounding box center [334, 91] width 81 height 179
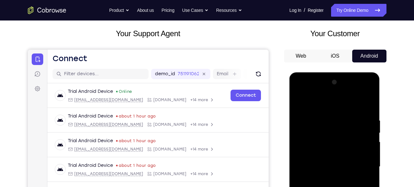
scroll to position [84, 0]
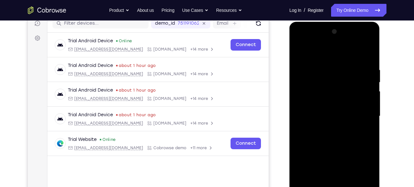
click at [346, 127] on div at bounding box center [334, 116] width 81 height 179
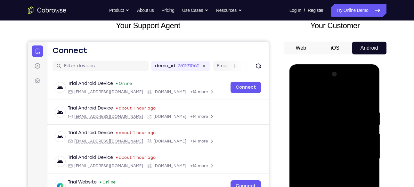
scroll to position [36, 0]
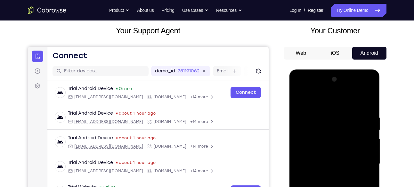
drag, startPoint x: 340, startPoint y: 102, endPoint x: 353, endPoint y: 156, distance: 56.0
click at [353, 156] on div at bounding box center [334, 163] width 81 height 179
click at [364, 97] on div at bounding box center [334, 163] width 81 height 179
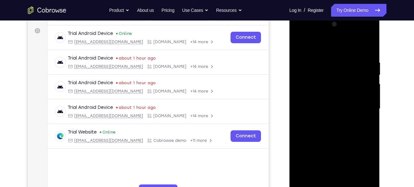
scroll to position [92, 0]
drag, startPoint x: 342, startPoint y: 146, endPoint x: 346, endPoint y: 105, distance: 40.8
click at [346, 105] on div at bounding box center [334, 108] width 81 height 179
drag, startPoint x: 341, startPoint y: 104, endPoint x: 338, endPoint y: 156, distance: 52.6
click at [338, 156] on div at bounding box center [334, 108] width 81 height 179
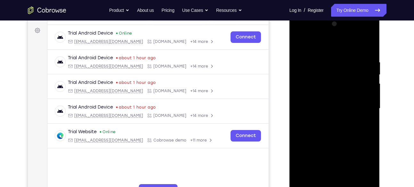
click at [344, 93] on div at bounding box center [334, 108] width 81 height 179
drag, startPoint x: 351, startPoint y: 106, endPoint x: 349, endPoint y: 90, distance: 15.8
click at [349, 90] on div at bounding box center [334, 108] width 81 height 179
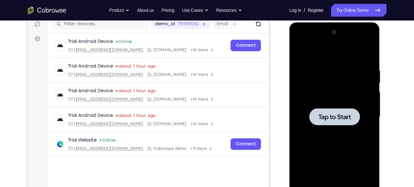
scroll to position [83, 0]
click at [341, 123] on div at bounding box center [334, 116] width 51 height 17
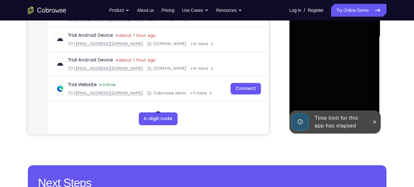
scroll to position [167, 0]
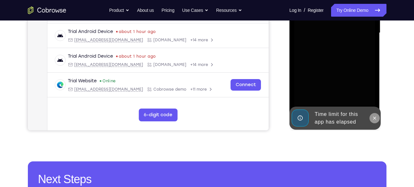
click at [373, 120] on icon at bounding box center [374, 118] width 5 height 5
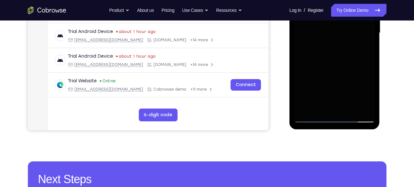
click at [333, 120] on div at bounding box center [334, 32] width 81 height 179
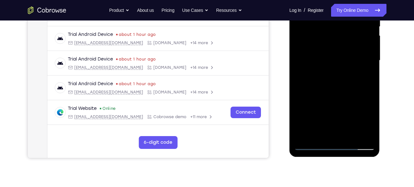
scroll to position [140, 0]
